Goal: Communication & Community: Answer question/provide support

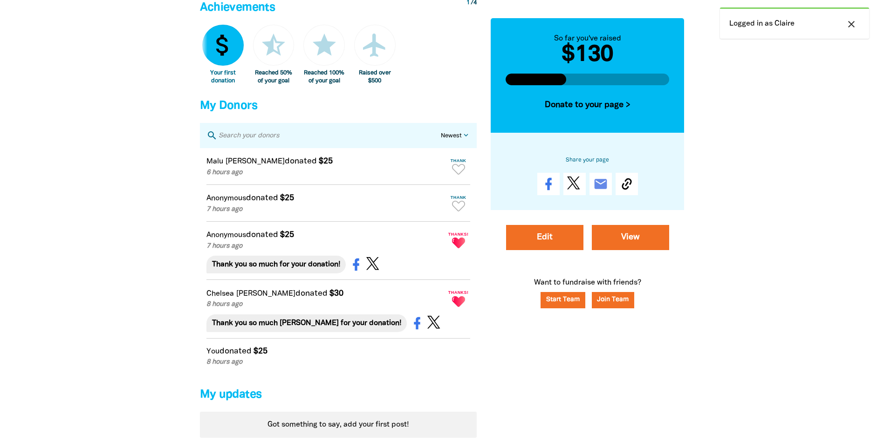
scroll to position [559, 0]
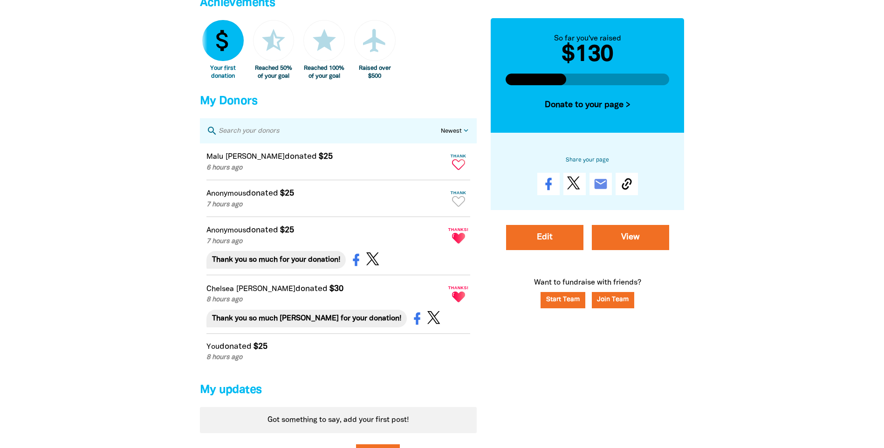
click at [457, 169] on icon "Paginated content" at bounding box center [458, 164] width 13 height 11
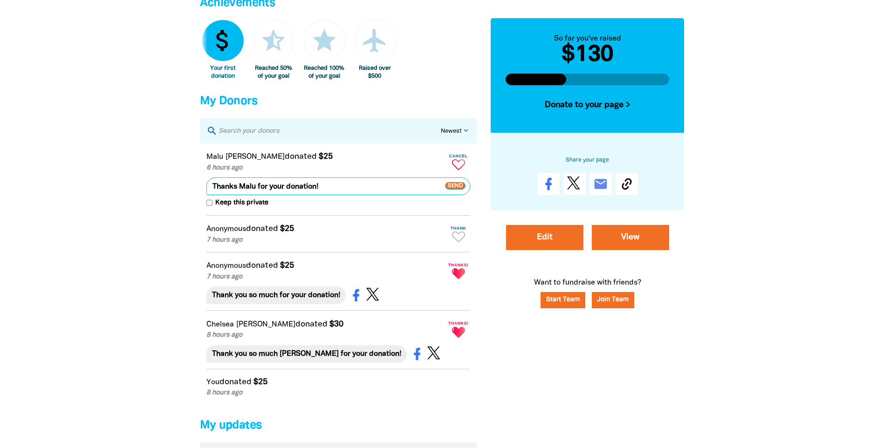
click at [459, 190] on span "Send" at bounding box center [455, 186] width 20 height 7
click at [457, 242] on icon "Paginated content" at bounding box center [458, 237] width 13 height 11
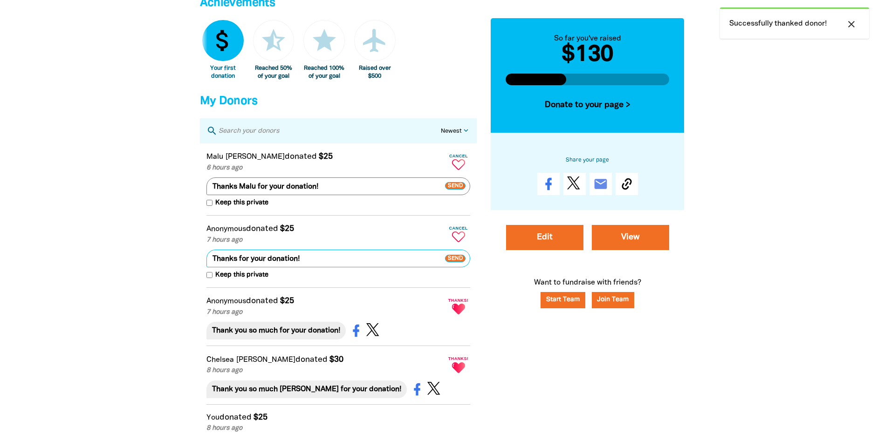
click at [453, 262] on span "Send" at bounding box center [455, 258] width 20 height 7
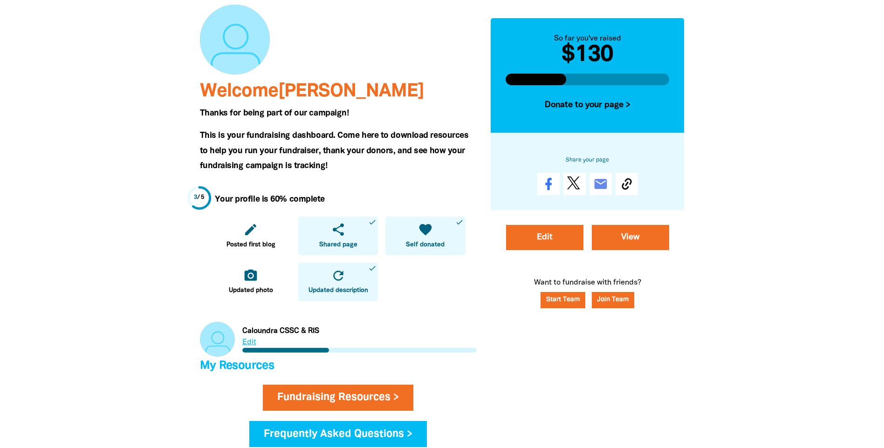
scroll to position [0, 0]
